Goal: Find specific page/section: Find specific page/section

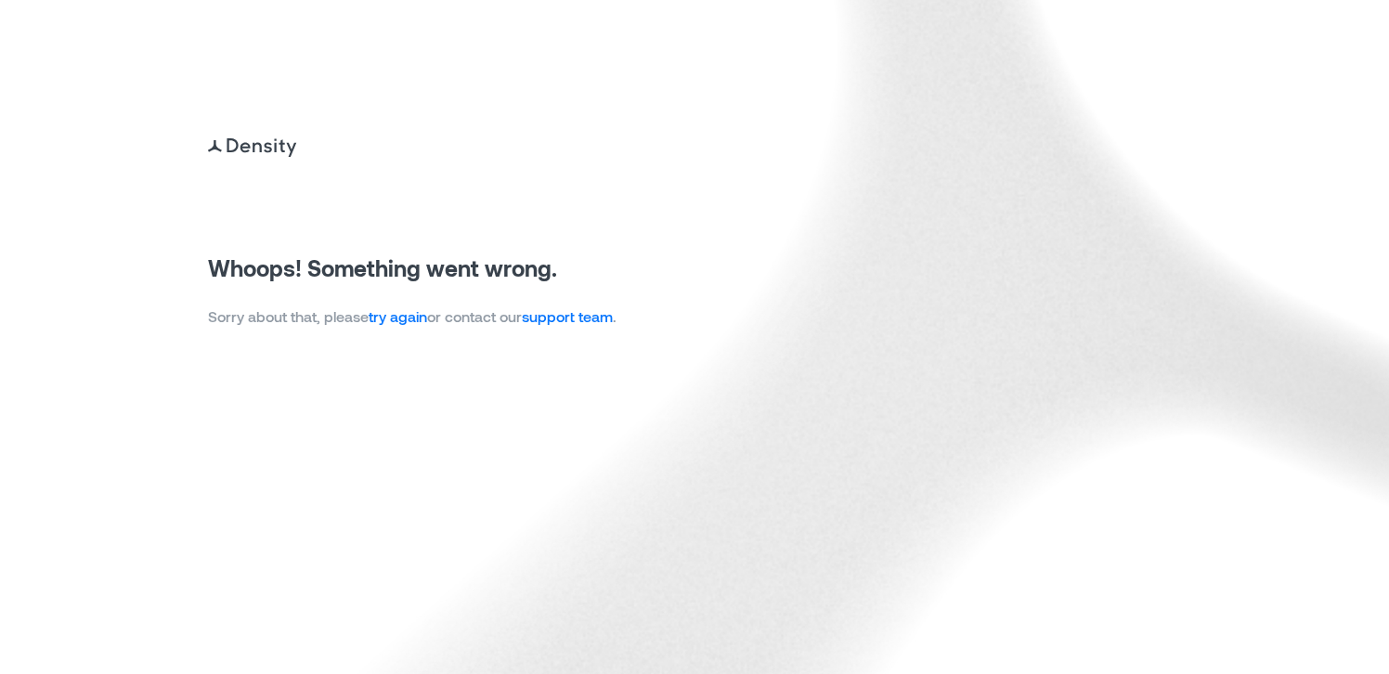
click at [405, 319] on link "try again" at bounding box center [398, 316] width 58 height 18
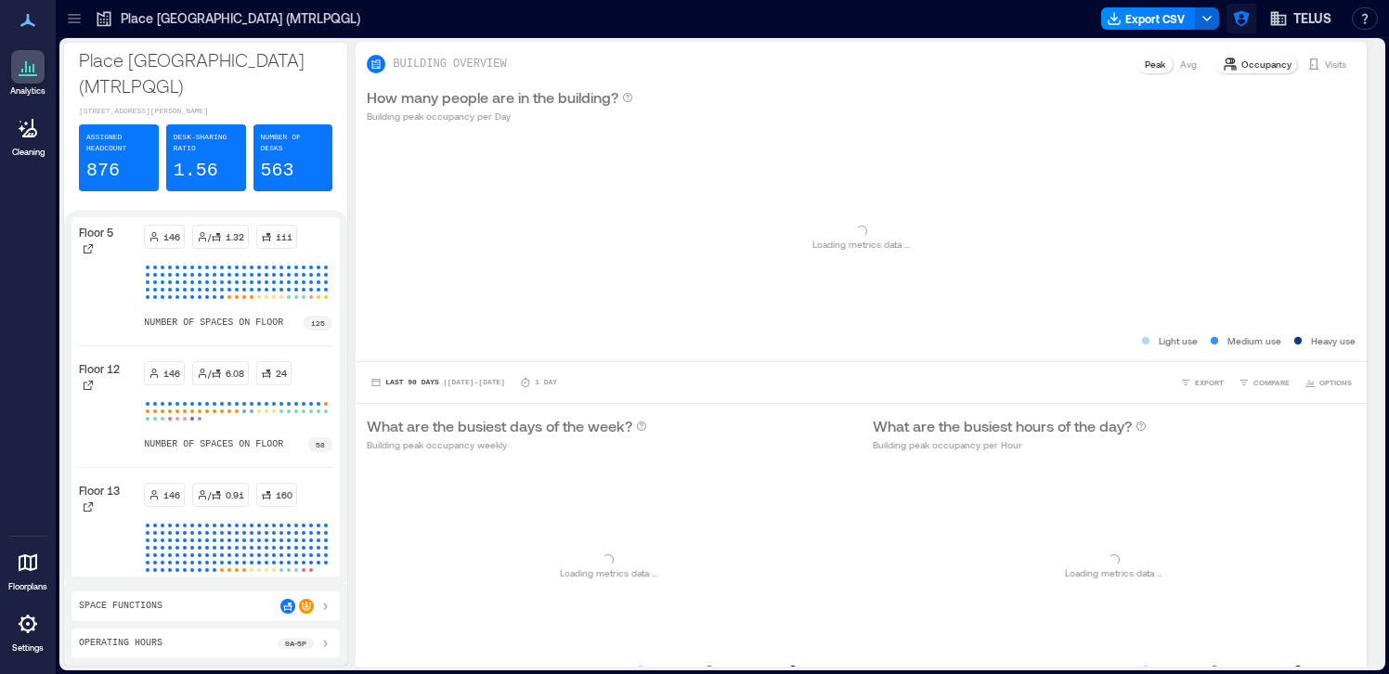
click at [1245, 19] on icon "button" at bounding box center [1241, 19] width 16 height 16
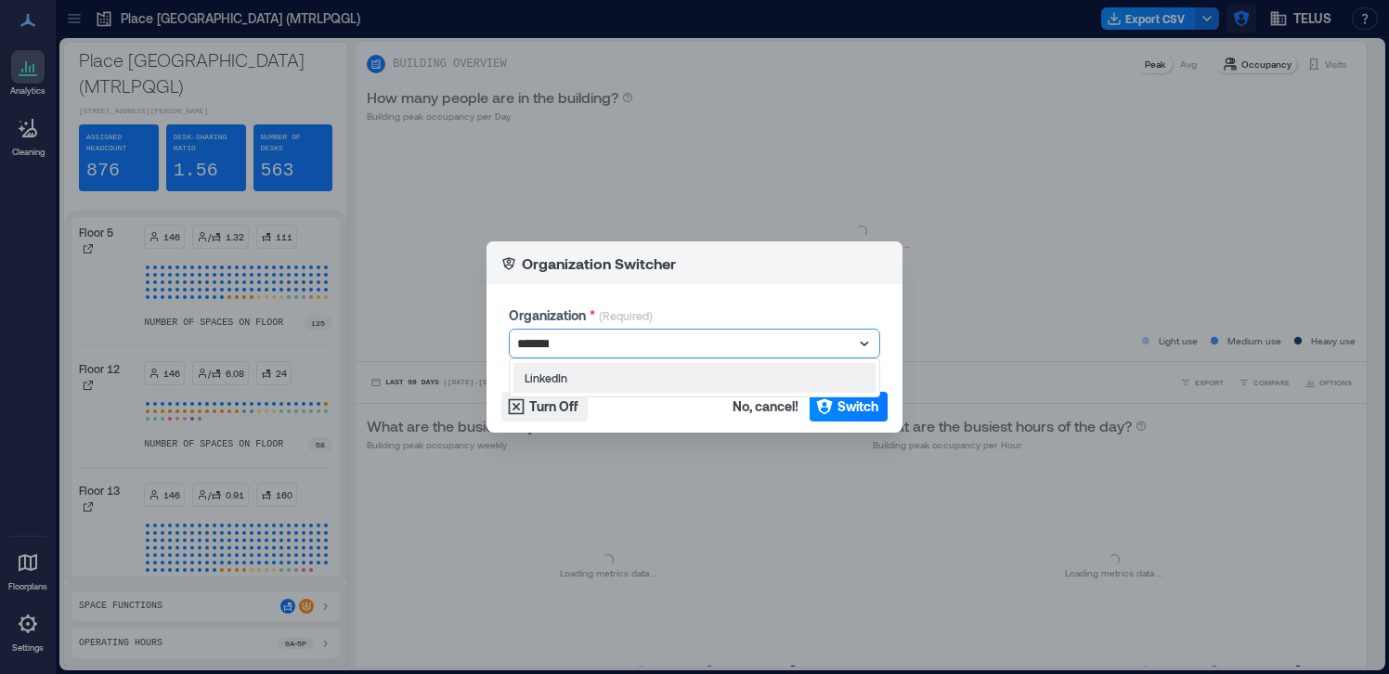
type input "********"
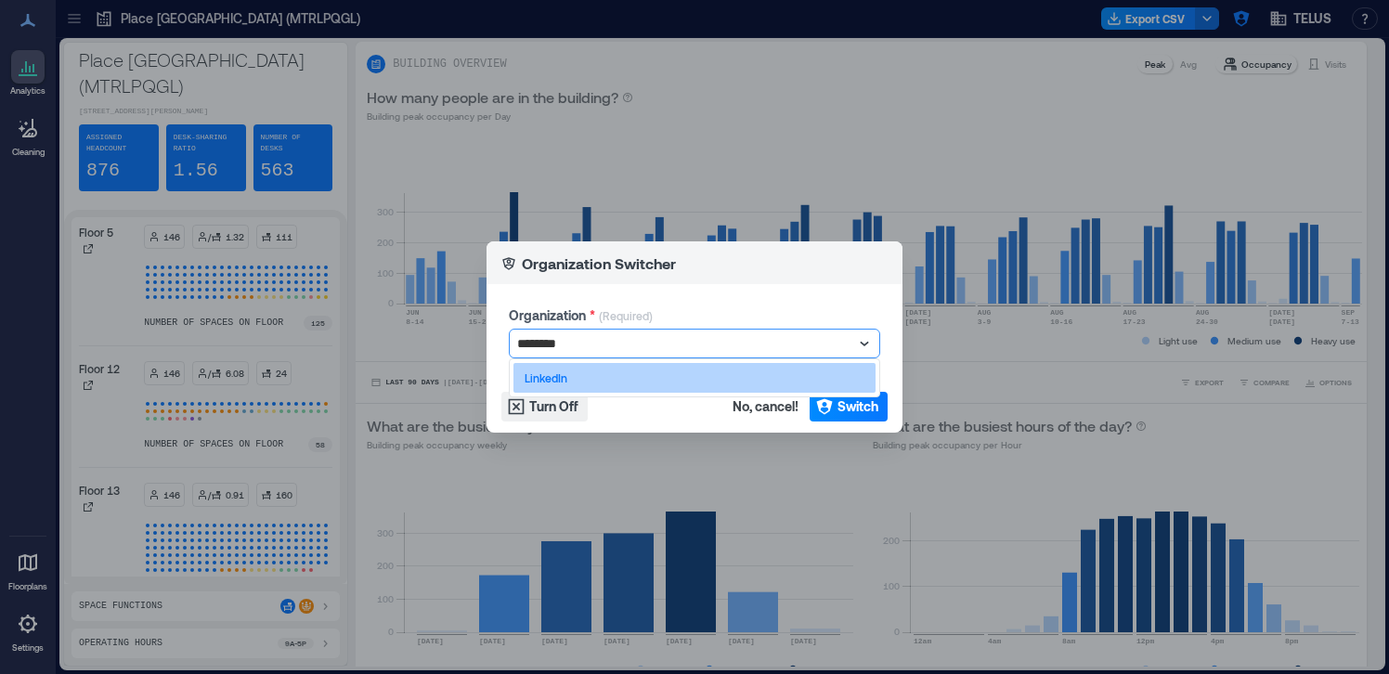
click at [801, 380] on div "LinkedIn" at bounding box center [694, 378] width 362 height 30
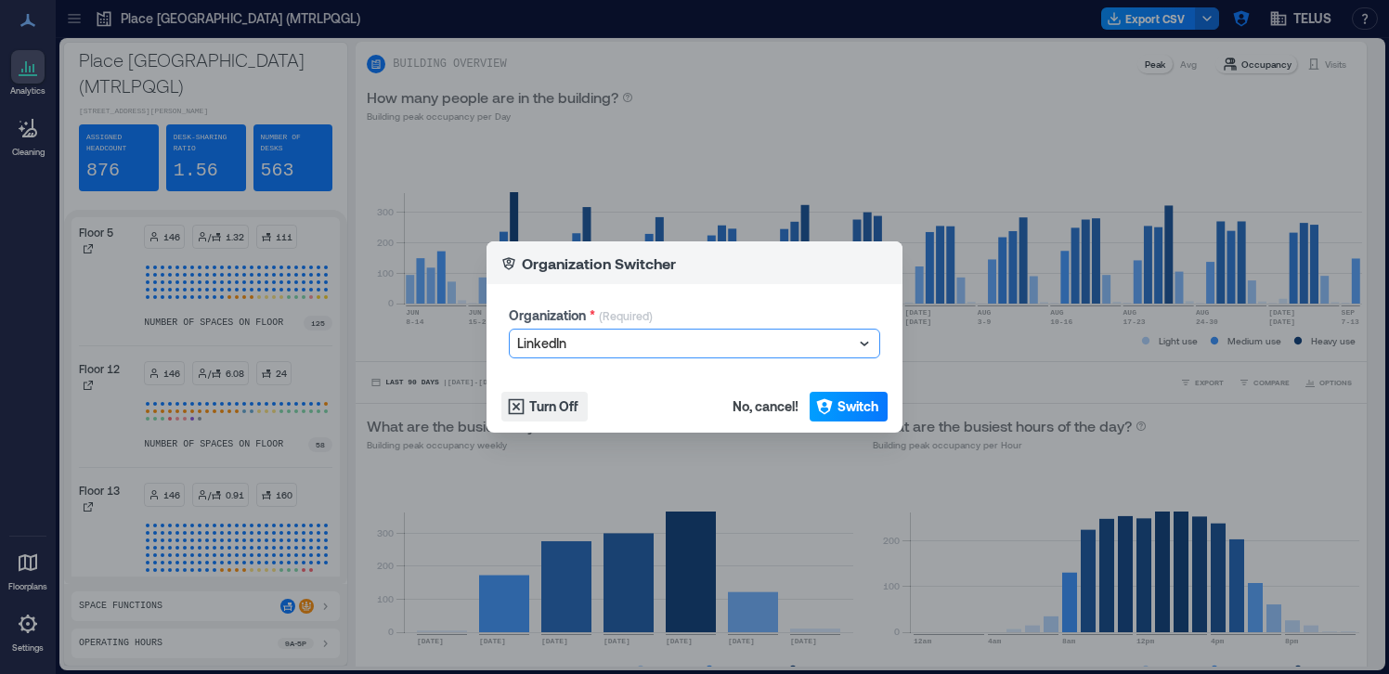
click at [845, 409] on span "Switch" at bounding box center [857, 406] width 41 height 19
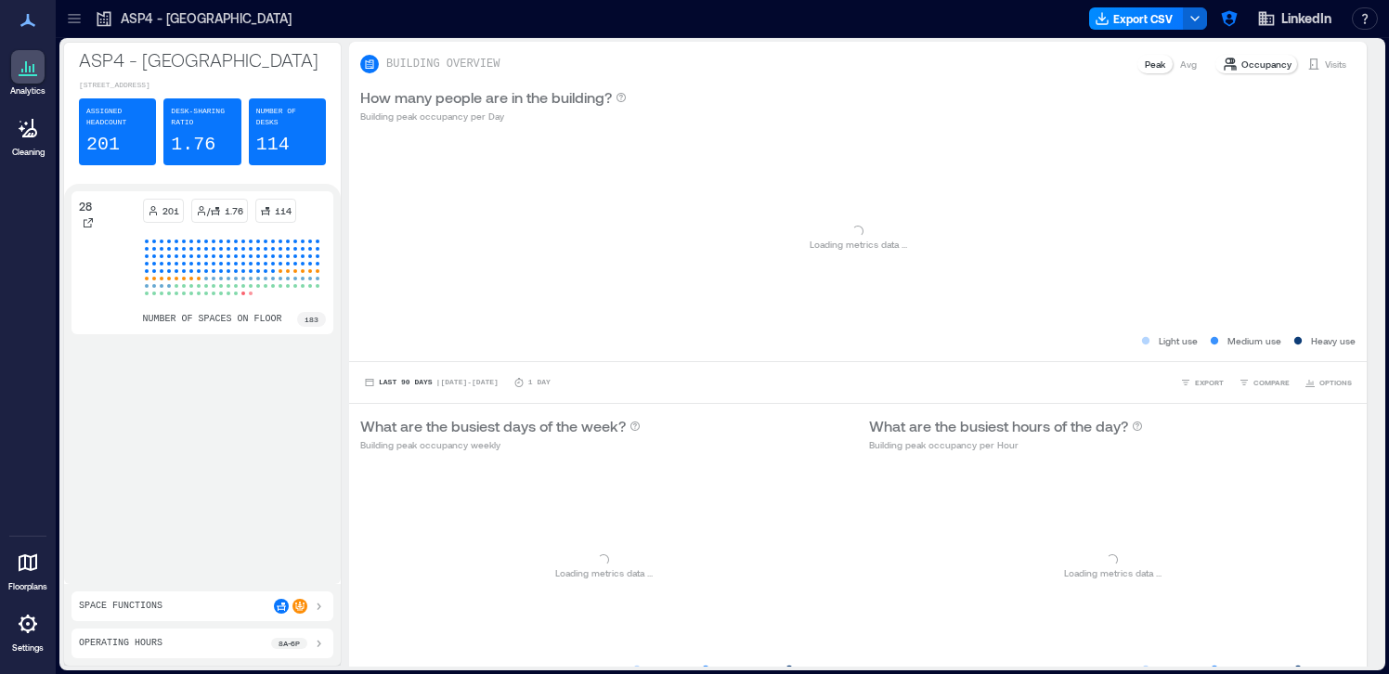
click at [80, 27] on icon at bounding box center [74, 18] width 19 height 19
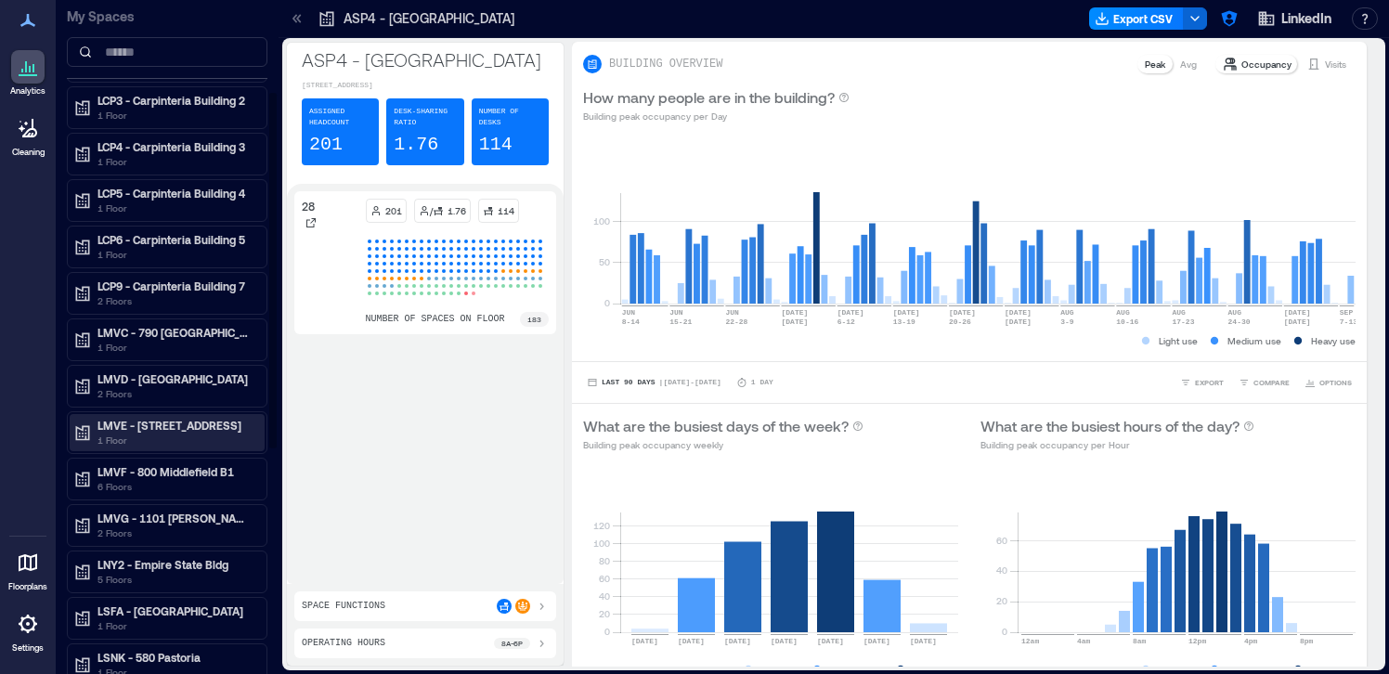
scroll to position [194, 0]
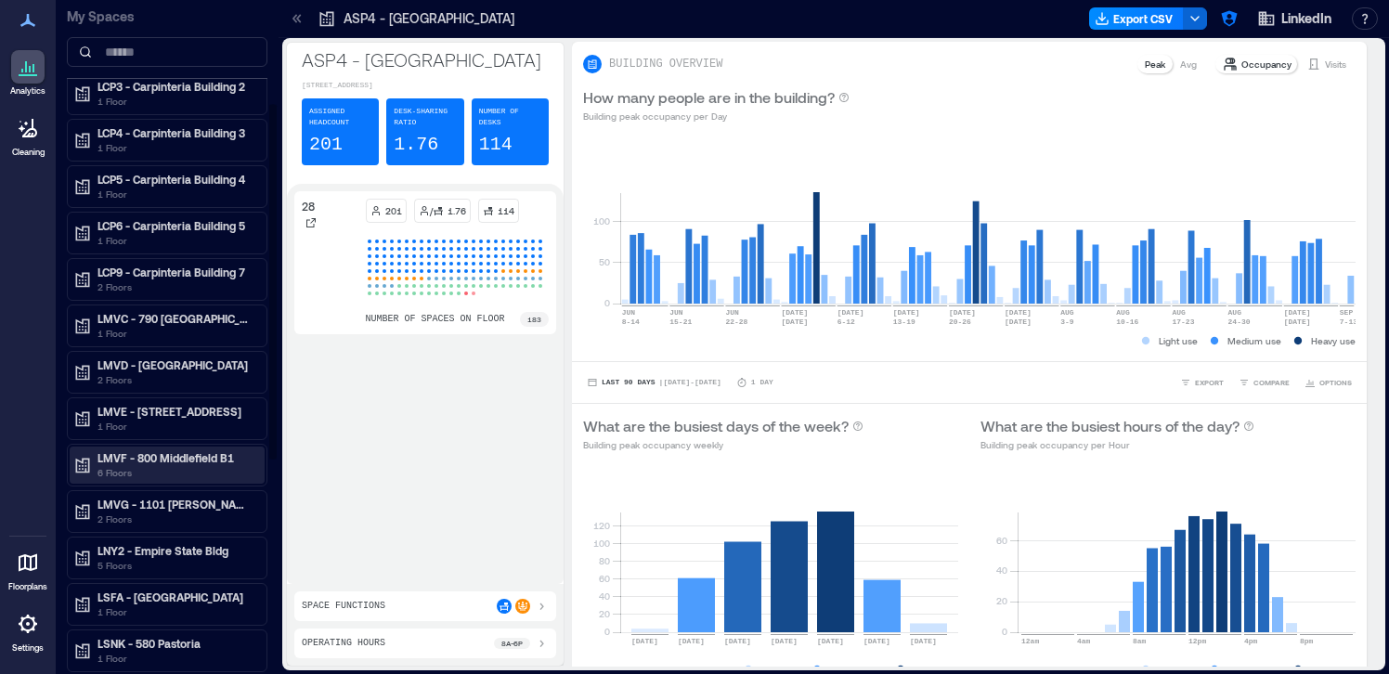
click at [206, 460] on p "LMVF - 800 Middlefield B1" at bounding box center [175, 457] width 156 height 15
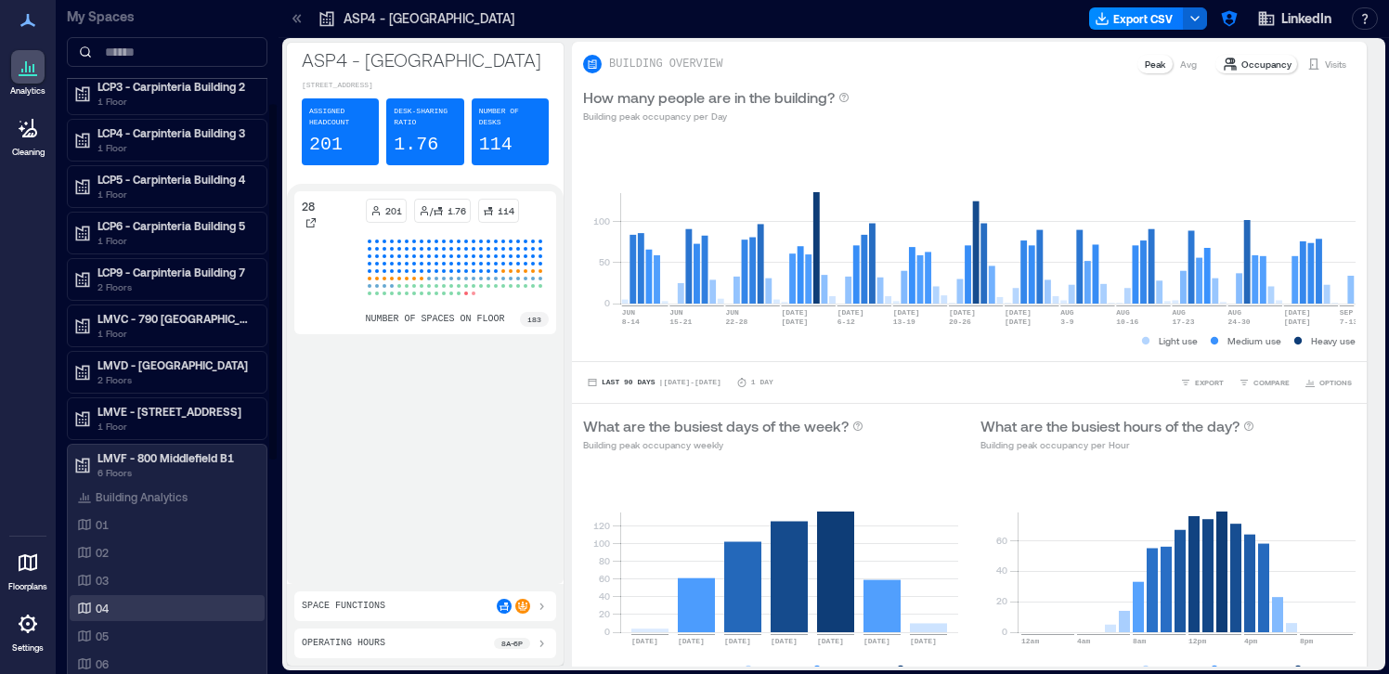
click at [136, 607] on div "04" at bounding box center [163, 608] width 180 height 19
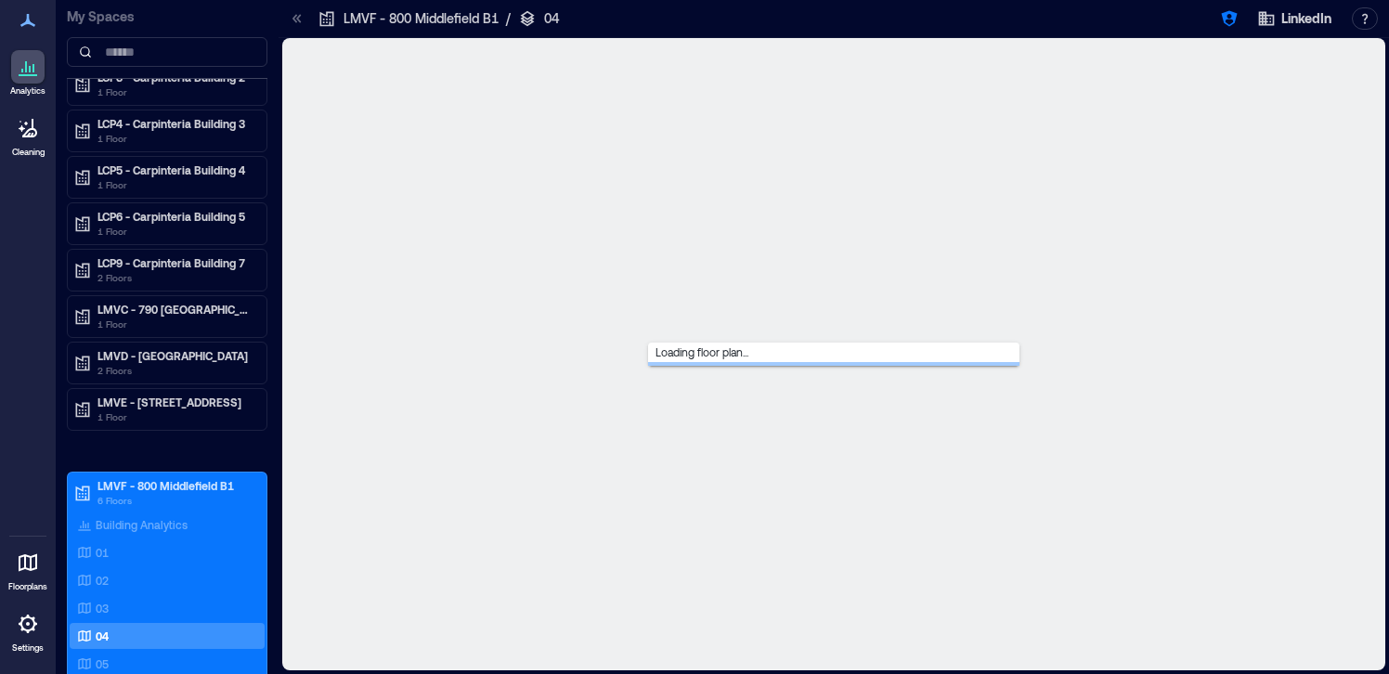
scroll to position [157, 0]
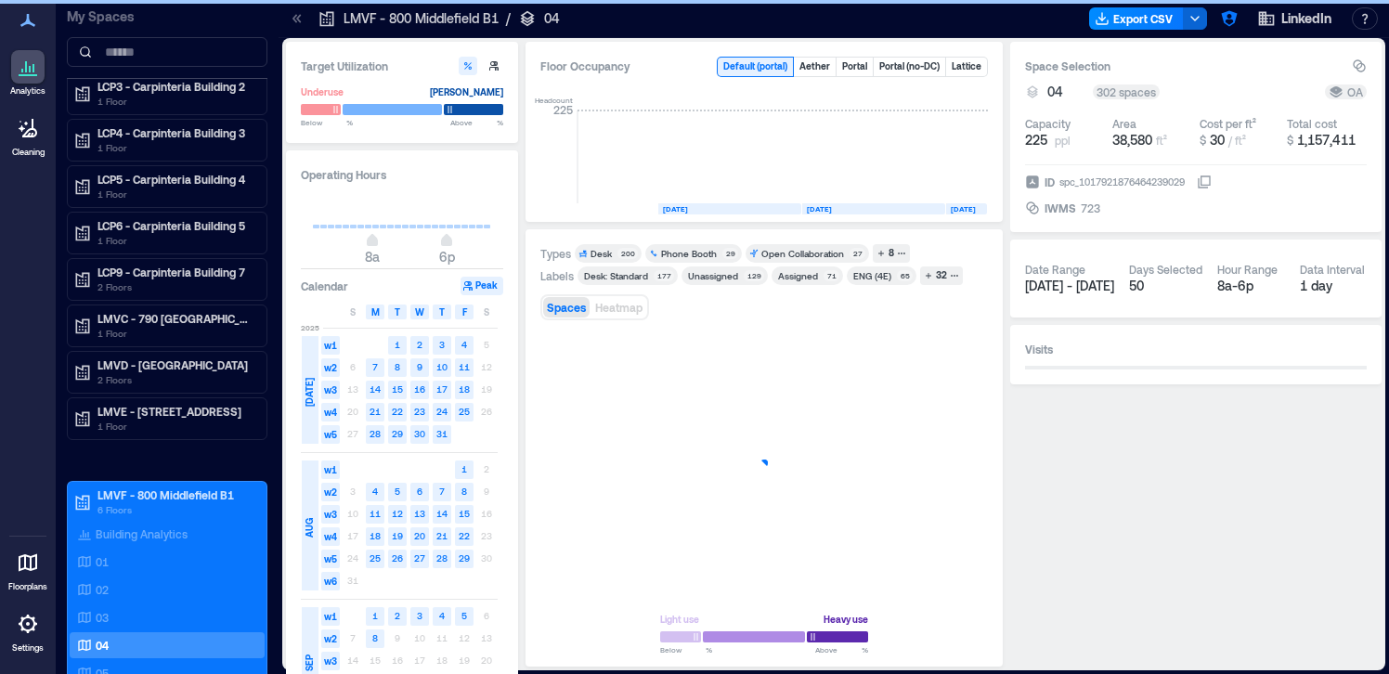
click at [288, 19] on icon at bounding box center [297, 18] width 19 height 19
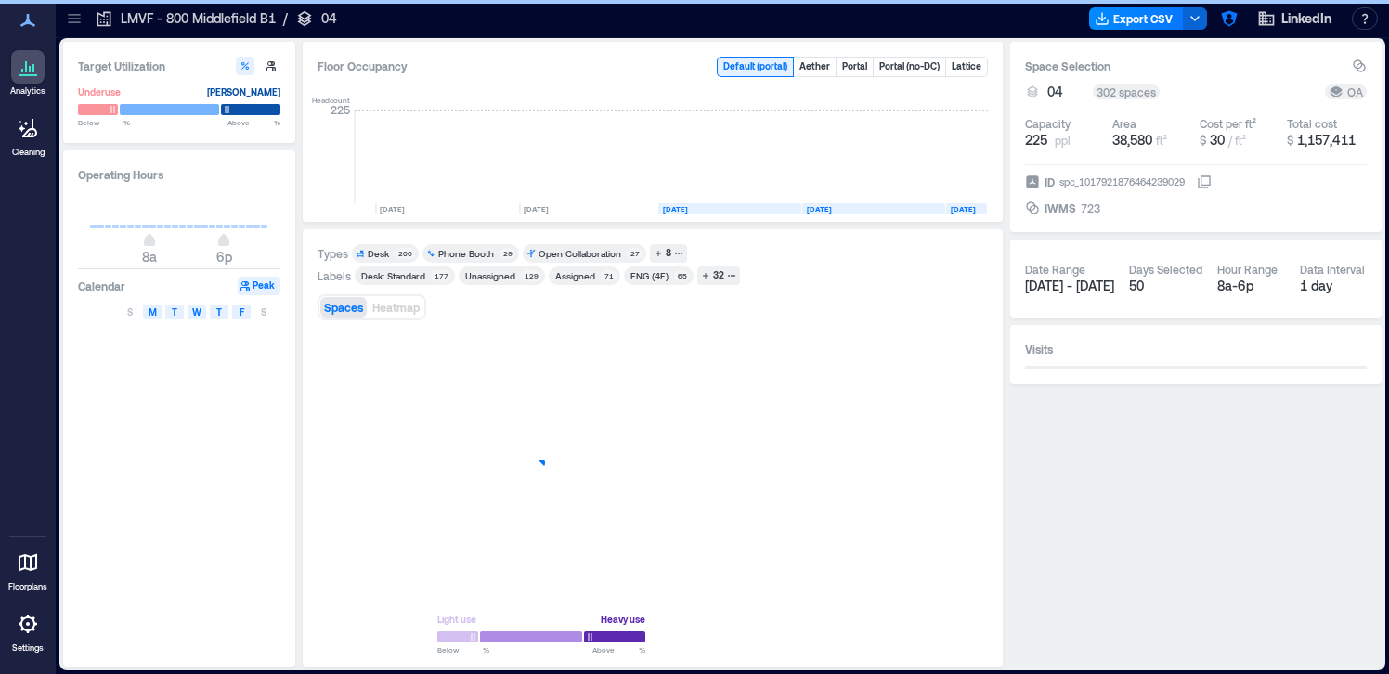
scroll to position [0, 5311]
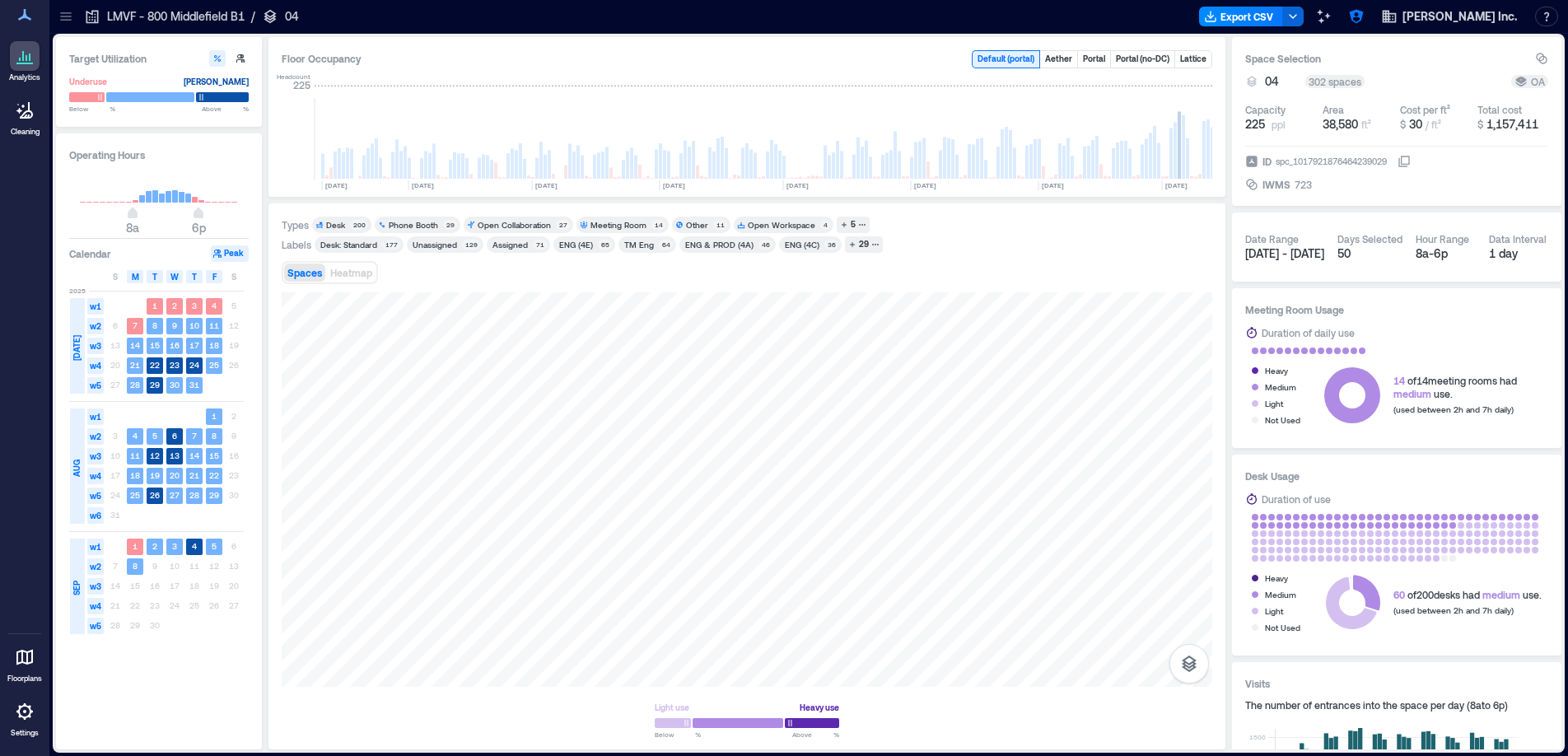
scroll to position [0, 4377]
